Goal: Use online tool/utility: Utilize a website feature to perform a specific function

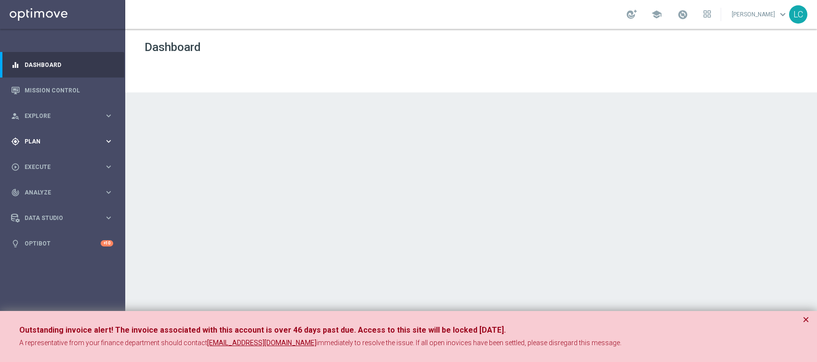
click at [59, 138] on div "gps_fixed Plan" at bounding box center [57, 141] width 93 height 9
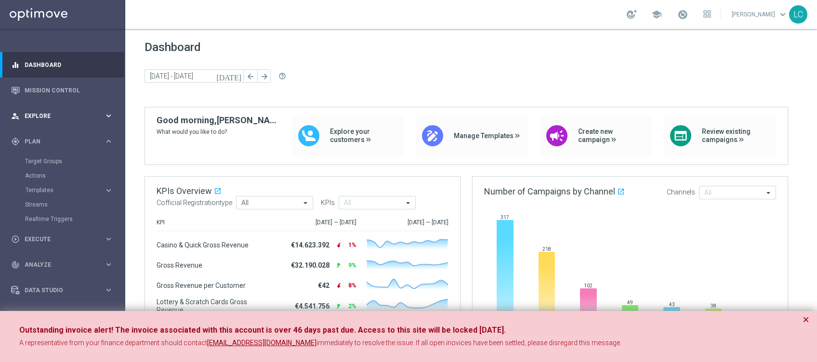
click at [67, 112] on div "person_search Explore" at bounding box center [57, 116] width 93 height 9
click at [55, 134] on link "Customer Explorer" at bounding box center [62, 136] width 75 height 8
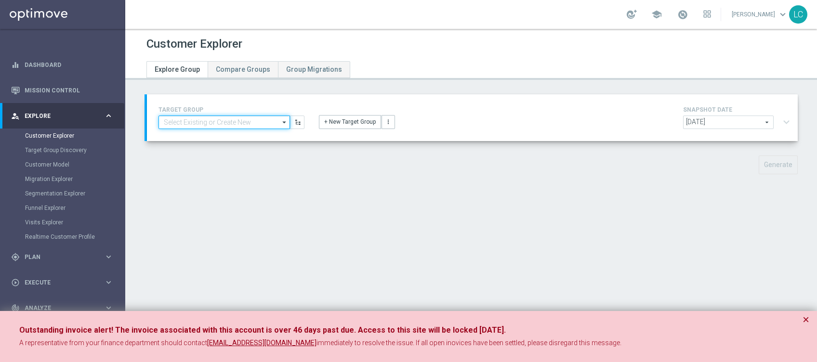
click at [200, 123] on input at bounding box center [225, 122] width 132 height 13
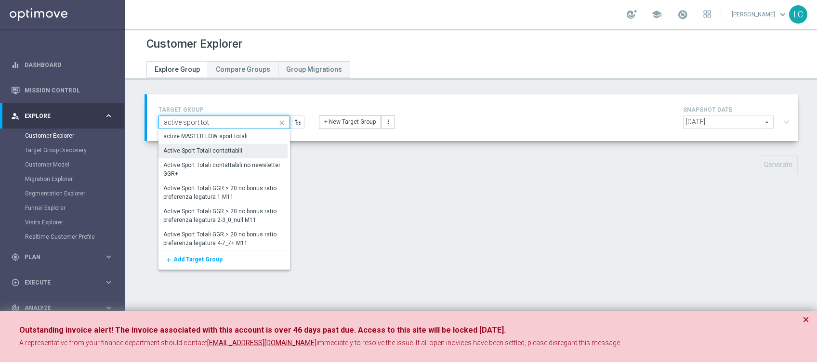
type input "active sport tot"
click at [223, 151] on div "Active Sport Totali contattabili" at bounding box center [203, 151] width 79 height 9
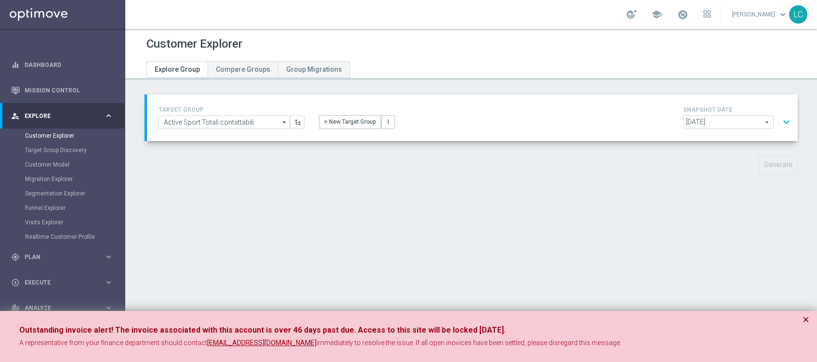
click at [808, 318] on button "×" at bounding box center [806, 320] width 7 height 12
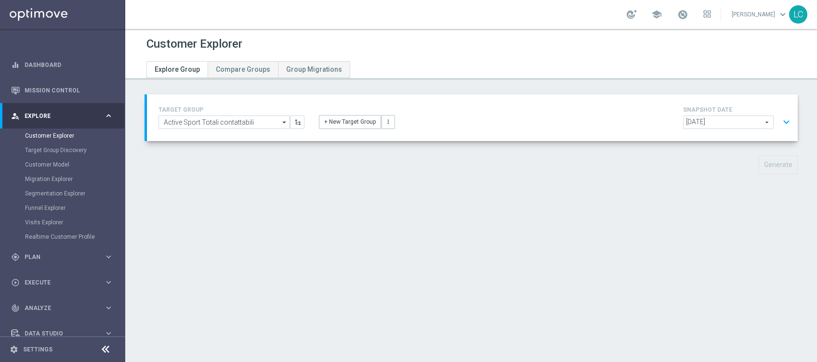
click at [745, 118] on span "[DATE]" at bounding box center [729, 122] width 90 height 13
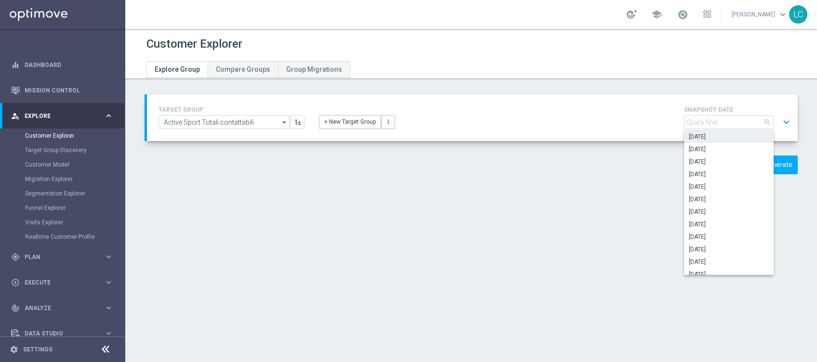
click at [590, 201] on div "Customer Explorer Explore Group Compare Groups Group Migrations TARGET GROUP Ac…" at bounding box center [471, 196] width 692 height 334
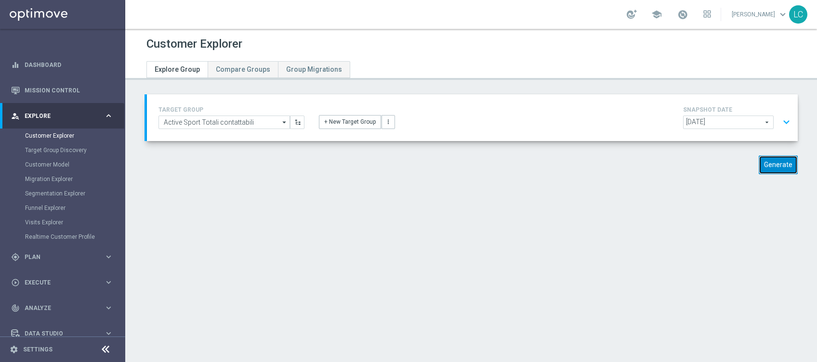
click at [772, 159] on button "Generate" at bounding box center [778, 165] width 39 height 19
click at [680, 14] on span at bounding box center [683, 14] width 11 height 11
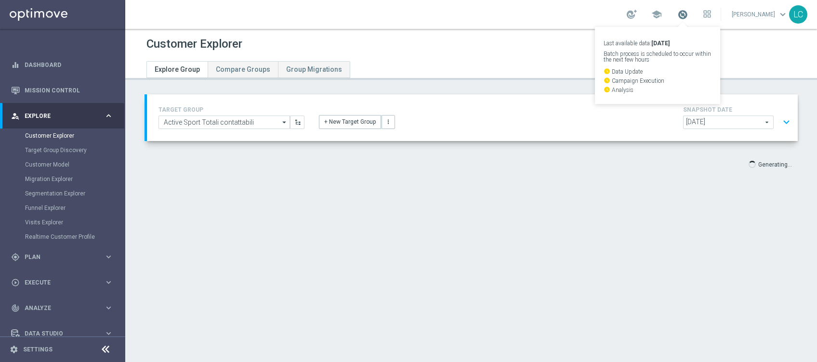
click at [680, 14] on span at bounding box center [683, 14] width 11 height 11
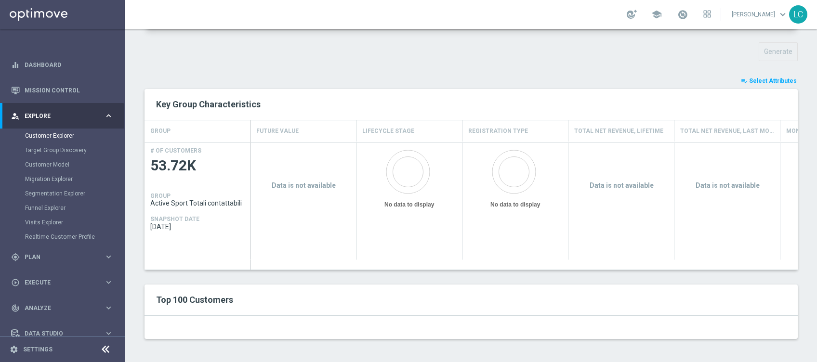
scroll to position [112, 0]
click at [754, 79] on span "Select Attributes" at bounding box center [773, 82] width 48 height 7
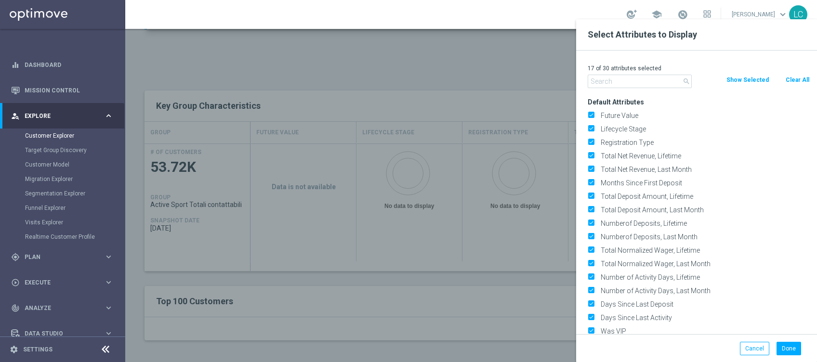
click at [383, 60] on div at bounding box center [533, 200] width 817 height 362
click at [753, 344] on button "Cancel" at bounding box center [754, 348] width 29 height 13
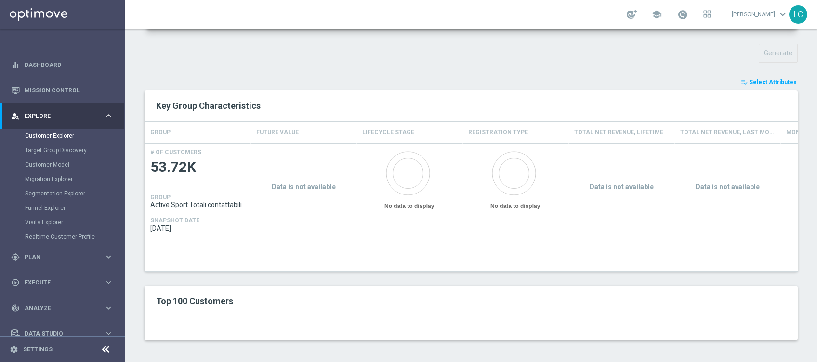
scroll to position [113, 0]
click at [762, 84] on button "playlist_add_check Select Attributes" at bounding box center [769, 81] width 58 height 11
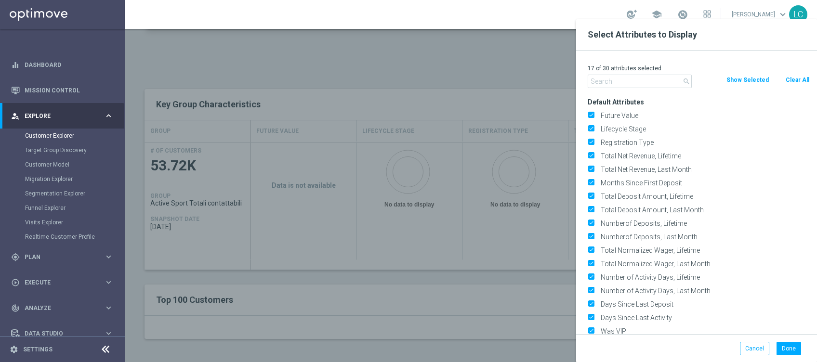
click at [807, 78] on button "Clear All" at bounding box center [798, 80] width 26 height 11
checkbox input "false"
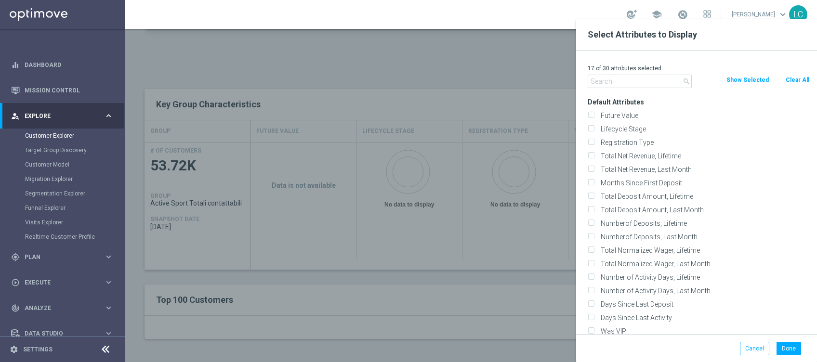
checkbox input "false"
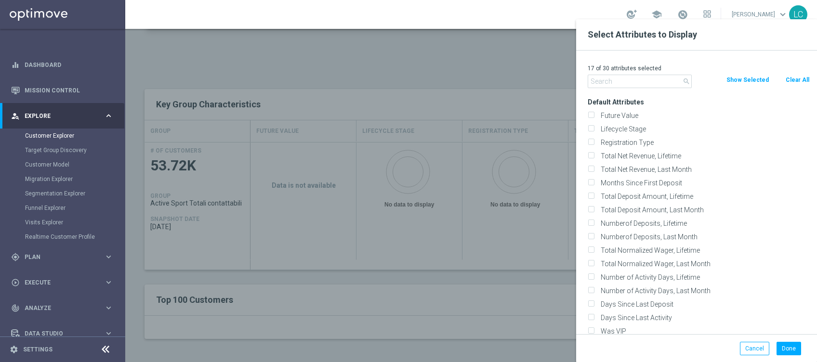
checkbox input "false"
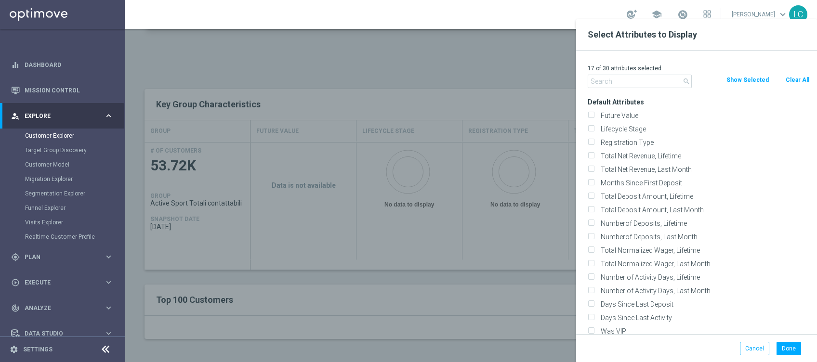
checkbox input "false"
drag, startPoint x: 620, startPoint y: 89, endPoint x: 626, endPoint y: 77, distance: 13.4
click at [626, 77] on div "0 of 30 attributes selected search Clear All Show Selected Default Attributes F…" at bounding box center [696, 193] width 241 height 284
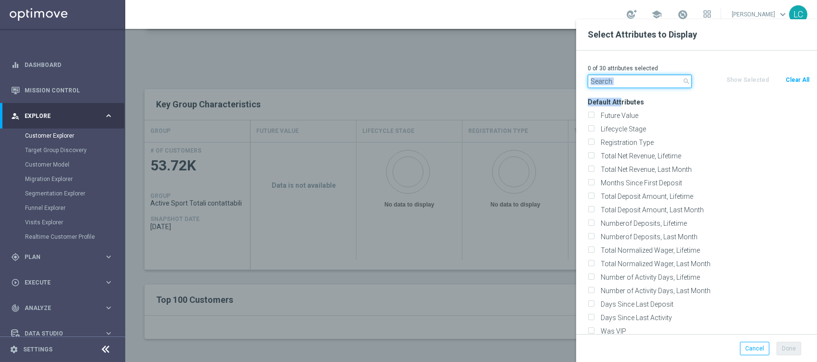
click at [626, 77] on input "text" at bounding box center [640, 81] width 104 height 13
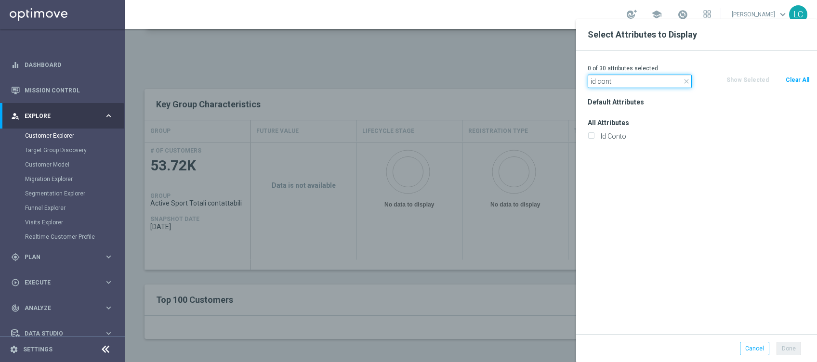
type input "id cont"
click at [591, 131] on div "Id Conto" at bounding box center [699, 136] width 237 height 13
click at [592, 136] on input "Id Conto" at bounding box center [591, 137] width 6 height 6
checkbox input "true"
click at [787, 348] on button "Done" at bounding box center [789, 348] width 25 height 13
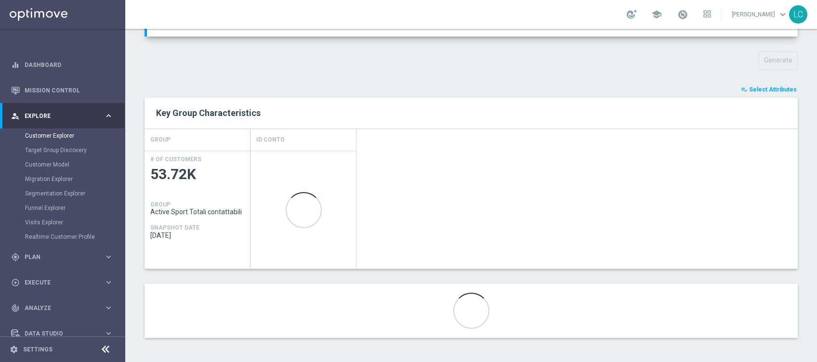
scroll to position [104, 0]
click at [764, 87] on span "Select Attributes" at bounding box center [773, 90] width 48 height 7
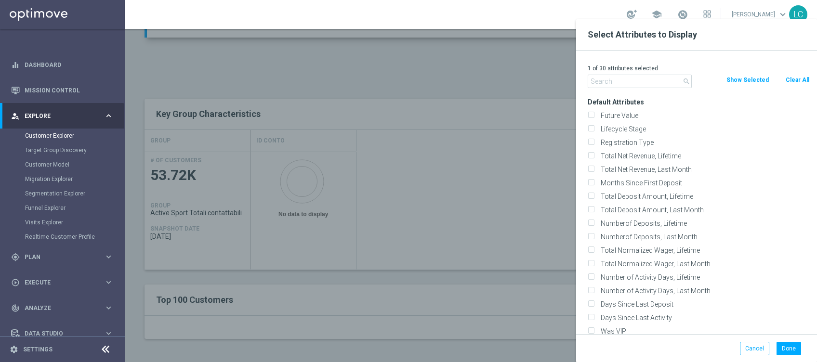
click at [752, 79] on button "Show Selected" at bounding box center [748, 80] width 44 height 11
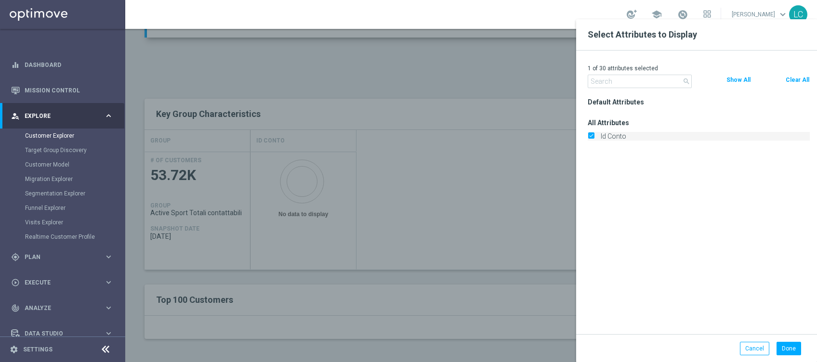
click at [590, 137] on input "Id Conto" at bounding box center [591, 137] width 6 height 6
drag, startPoint x: 590, startPoint y: 138, endPoint x: 627, endPoint y: 85, distance: 64.3
click at [627, 85] on div "0 of 30 attributes selected search Clear All Show All Default Attributes" at bounding box center [696, 193] width 241 height 284
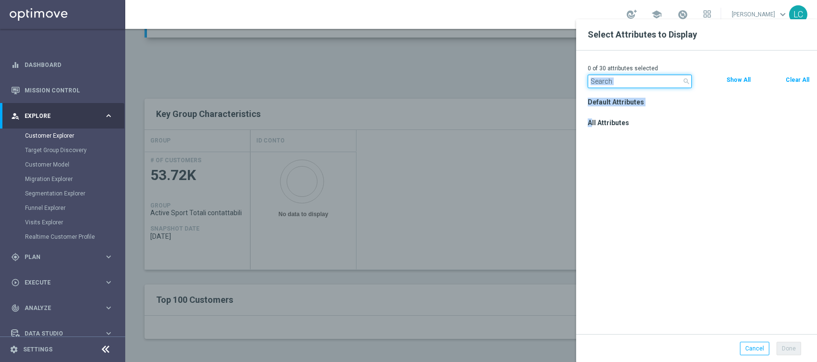
click at [627, 85] on input "text" at bounding box center [640, 81] width 104 height 13
type input "i"
click at [492, 95] on div at bounding box center [533, 200] width 817 height 362
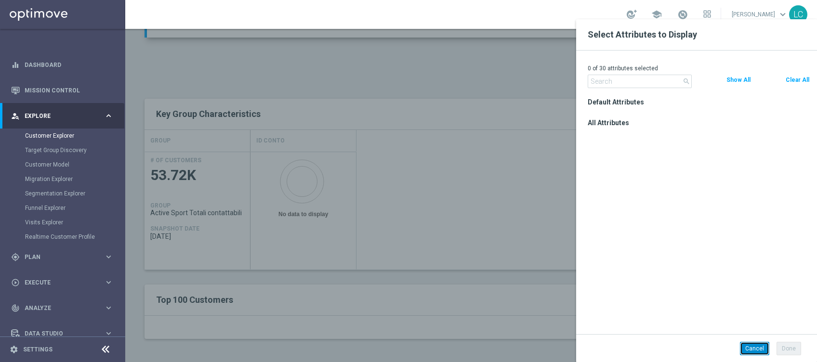
click at [751, 350] on button "Cancel" at bounding box center [754, 348] width 29 height 13
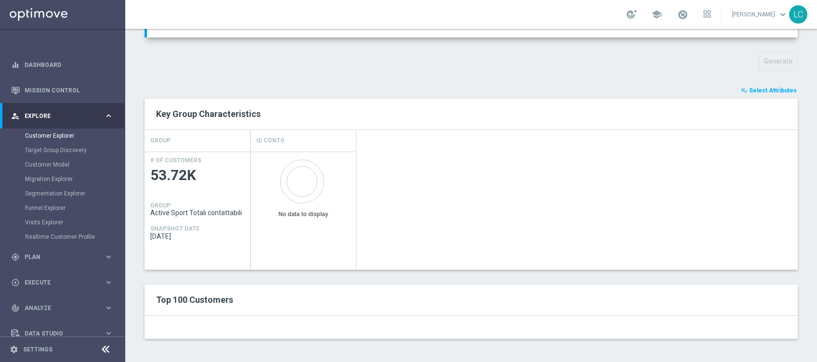
click at [750, 88] on span "Select Attributes" at bounding box center [773, 90] width 48 height 7
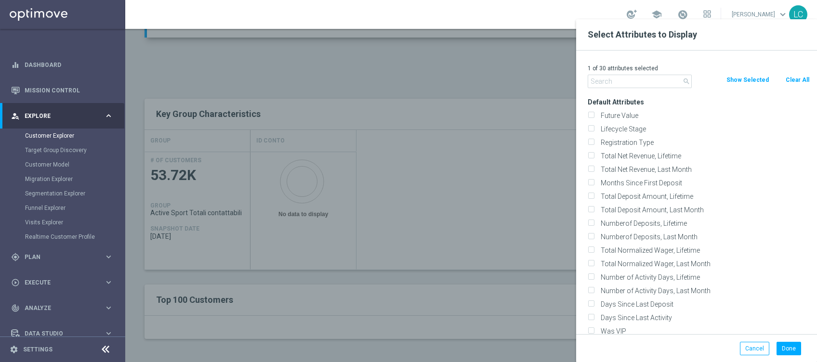
click at [798, 75] on button "Clear All" at bounding box center [798, 80] width 26 height 11
checkbox input "false"
click at [631, 80] on input "text" at bounding box center [640, 81] width 104 height 13
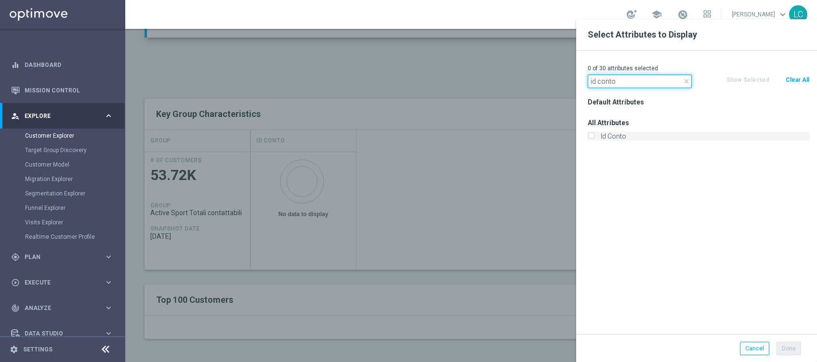
type input "id conto"
click at [593, 135] on input "Id Conto" at bounding box center [591, 137] width 6 height 6
checkbox input "true"
click at [786, 346] on button "Done" at bounding box center [789, 348] width 25 height 13
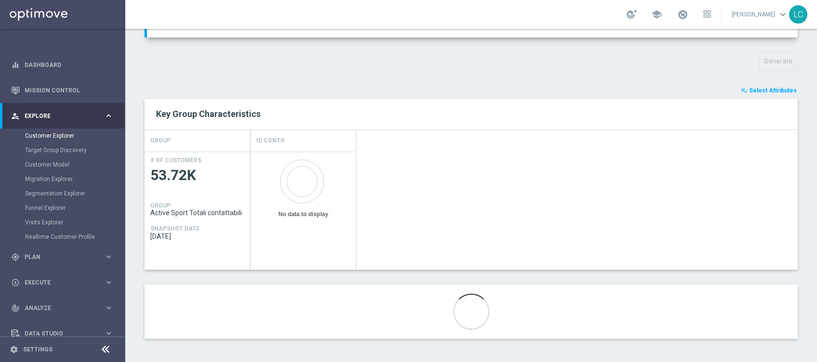
scroll to position [0, 0]
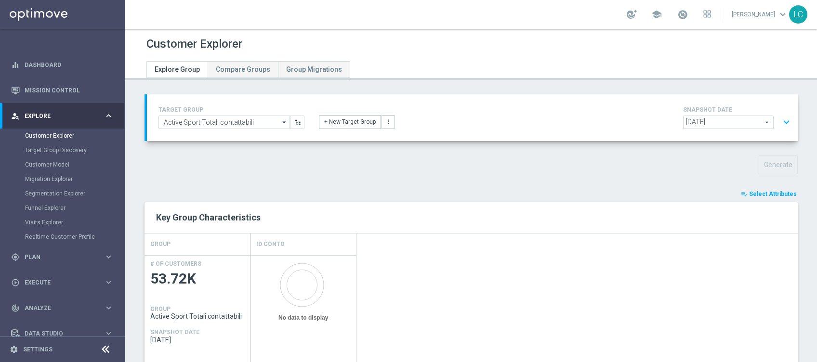
click at [750, 118] on span "[DATE]" at bounding box center [729, 122] width 90 height 13
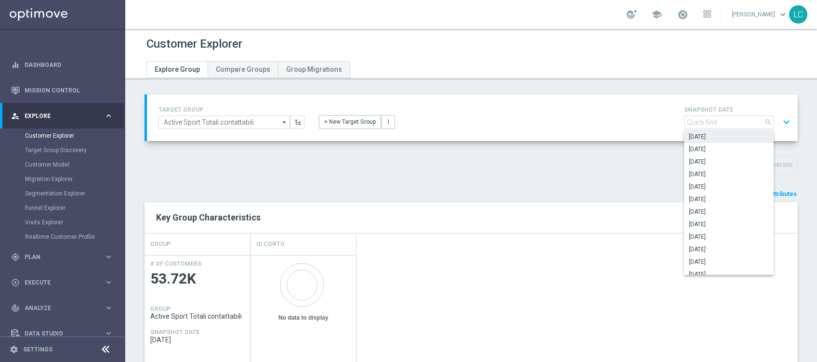
click at [559, 160] on div "Generate" at bounding box center [471, 165] width 668 height 19
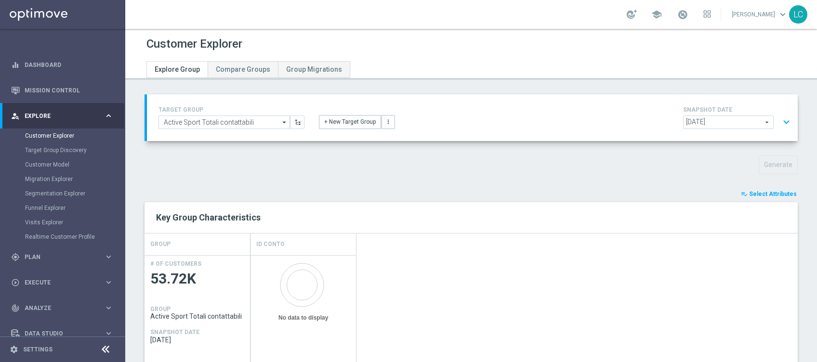
scroll to position [104, 0]
